Goal: Transaction & Acquisition: Purchase product/service

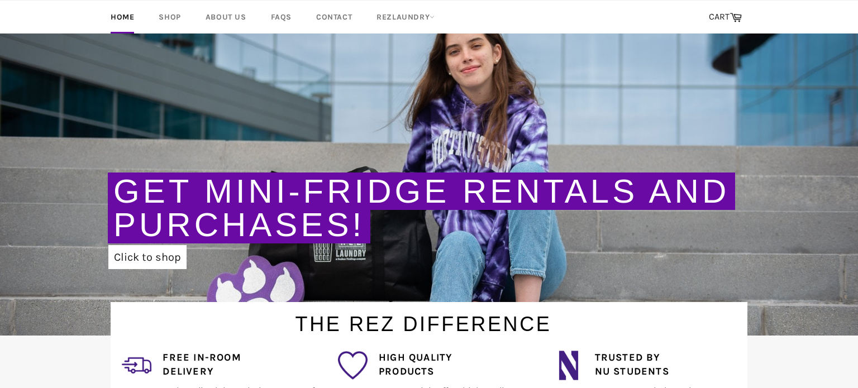
scroll to position [70, 0]
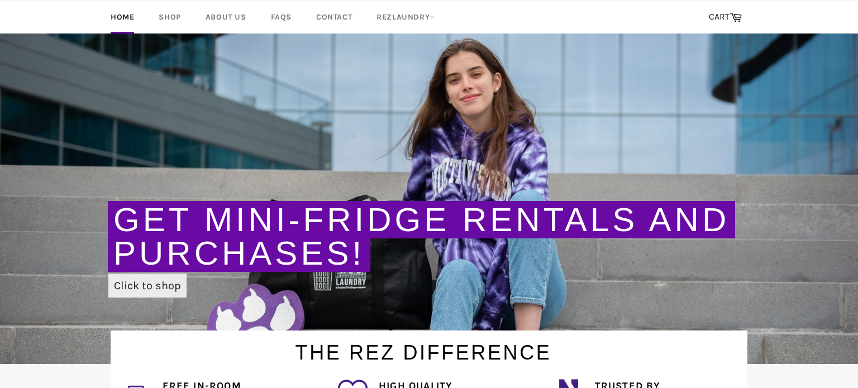
click at [138, 285] on link "Click to shop" at bounding box center [147, 286] width 78 height 24
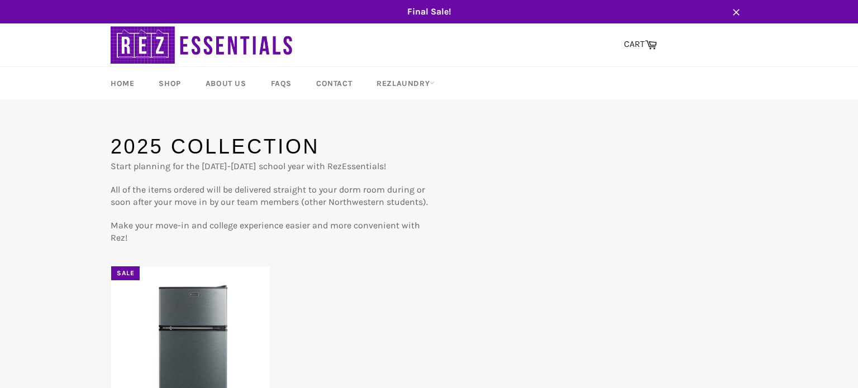
scroll to position [86, 0]
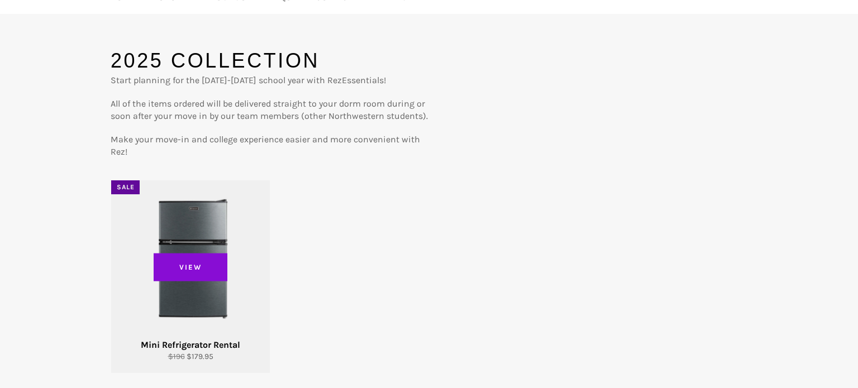
click at [214, 266] on span "View" at bounding box center [191, 267] width 74 height 28
